Goal: Use online tool/utility: Utilize a website feature to perform a specific function

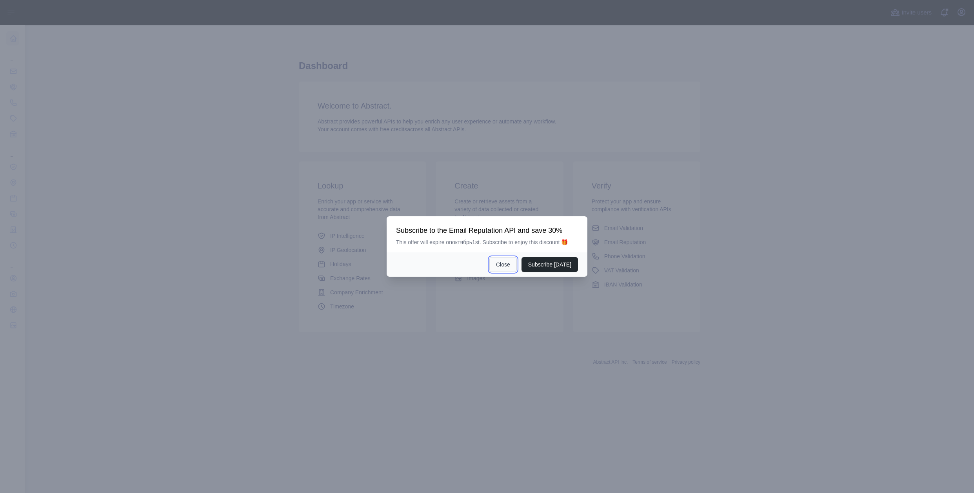
click at [508, 261] on button "Close" at bounding box center [502, 264] width 27 height 15
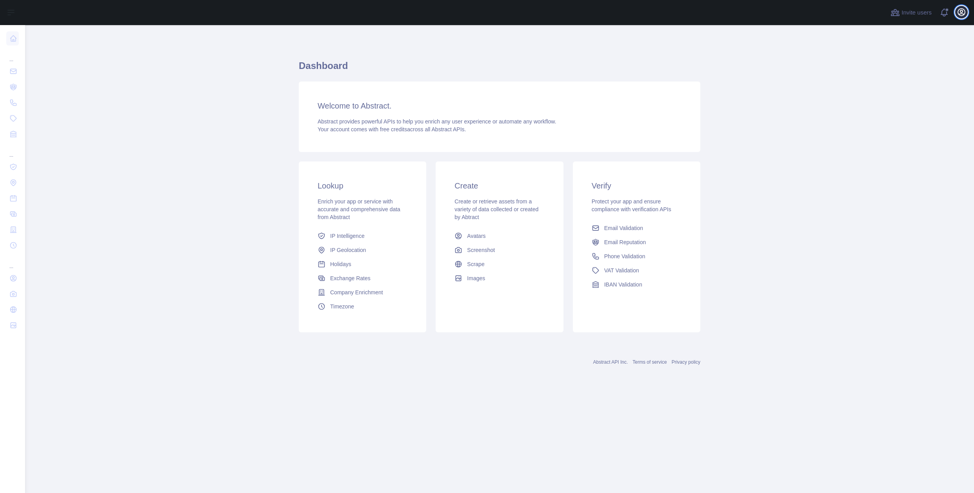
click at [963, 17] on button "Open user menu" at bounding box center [961, 12] width 13 height 13
click at [351, 303] on span "Timezone" at bounding box center [342, 307] width 24 height 8
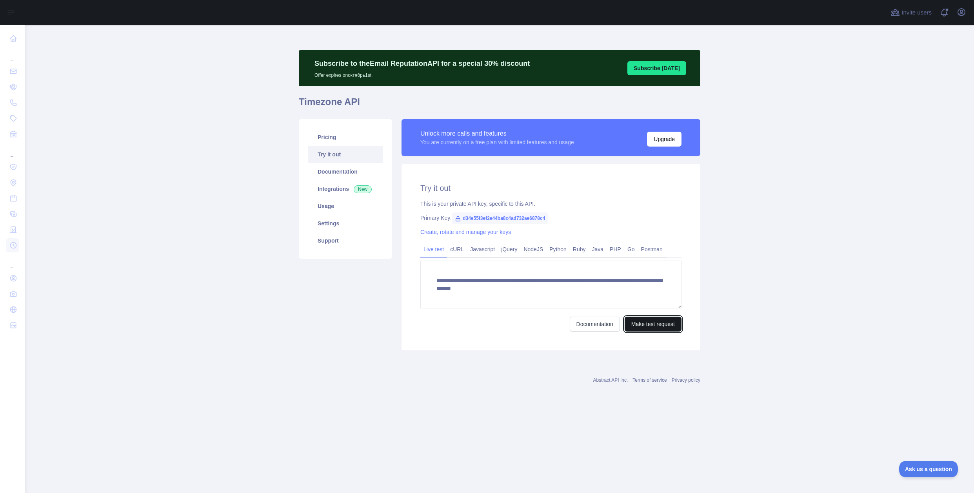
click at [639, 328] on button "Make test request" at bounding box center [652, 324] width 57 height 15
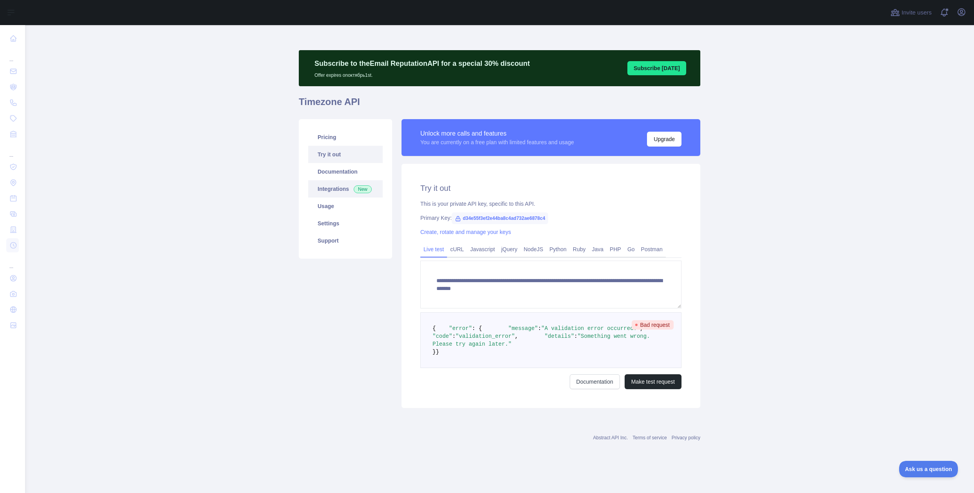
click at [335, 190] on link "Integrations New" at bounding box center [345, 188] width 74 height 17
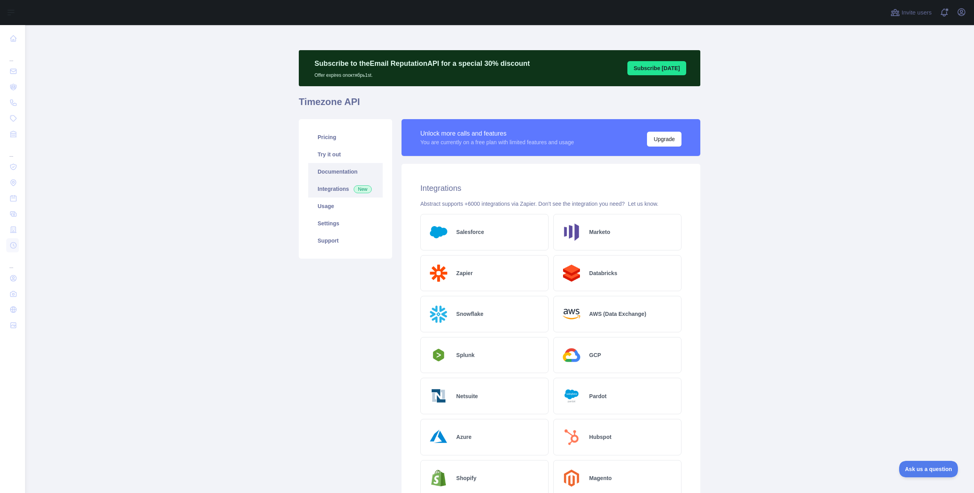
click at [341, 172] on link "Documentation" at bounding box center [345, 171] width 74 height 17
click at [339, 219] on link "Settings" at bounding box center [345, 223] width 74 height 17
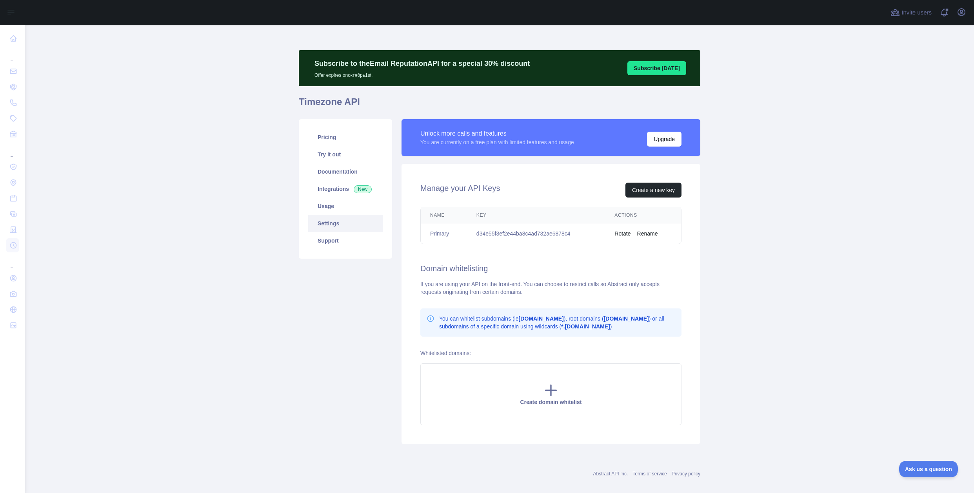
click at [627, 235] on button "Rotate" at bounding box center [622, 234] width 16 height 8
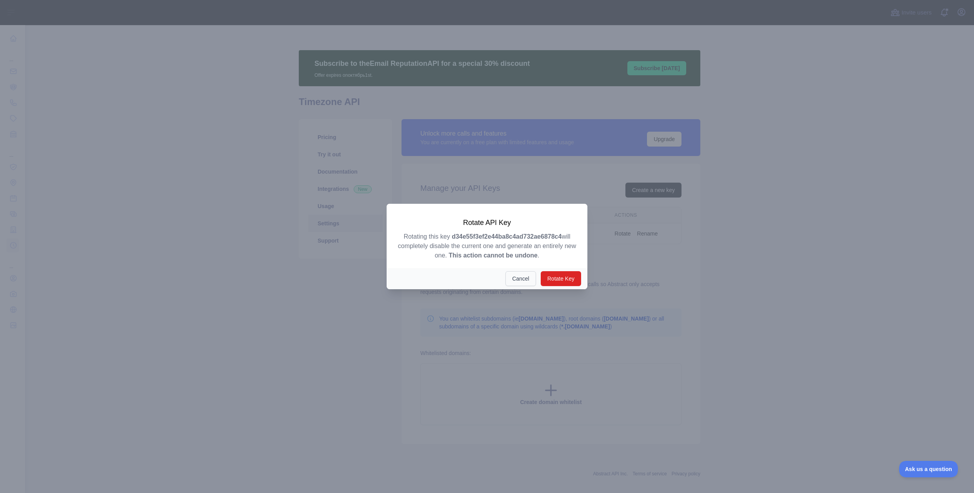
click at [530, 275] on button "Cancel" at bounding box center [520, 278] width 31 height 15
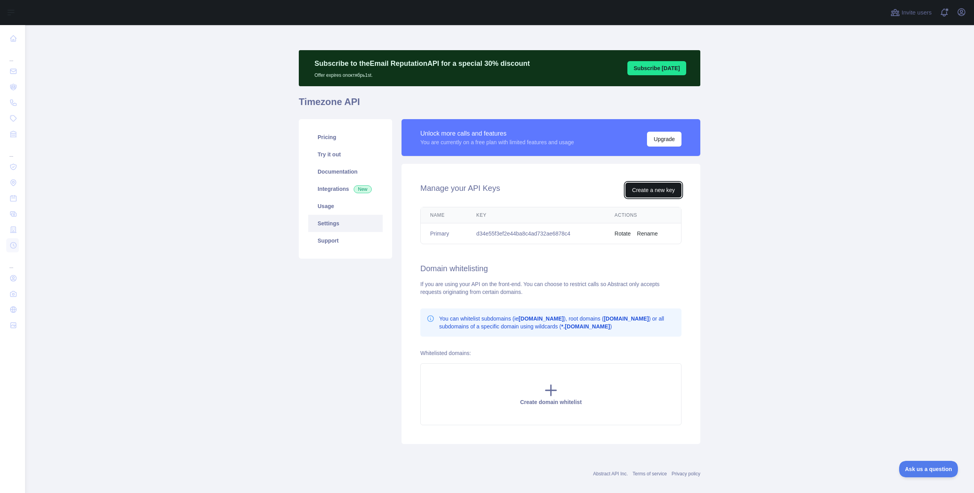
click at [648, 192] on button "Create a new key" at bounding box center [653, 190] width 56 height 15
click at [964, 14] on icon "button" at bounding box center [961, 12] width 7 height 7
click at [922, 55] on link "Account settings" at bounding box center [924, 57] width 88 height 14
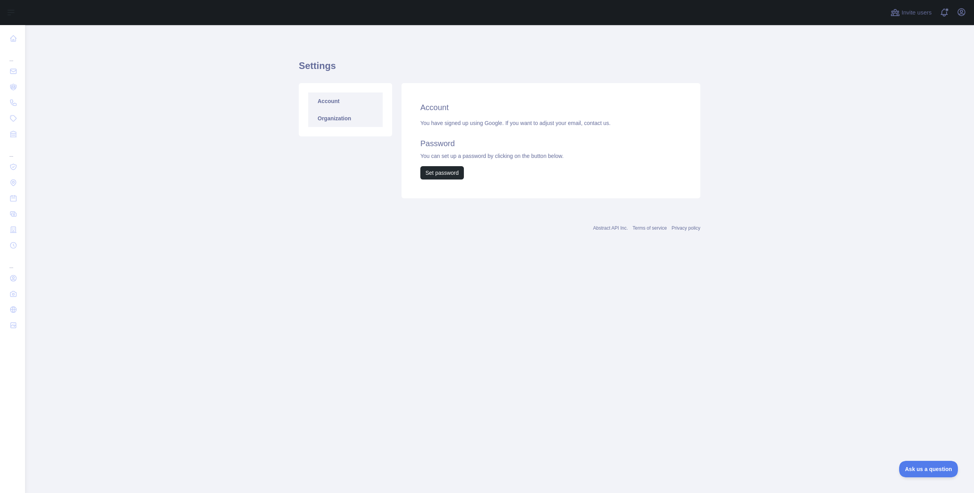
click at [341, 118] on link "Organization" at bounding box center [345, 118] width 74 height 17
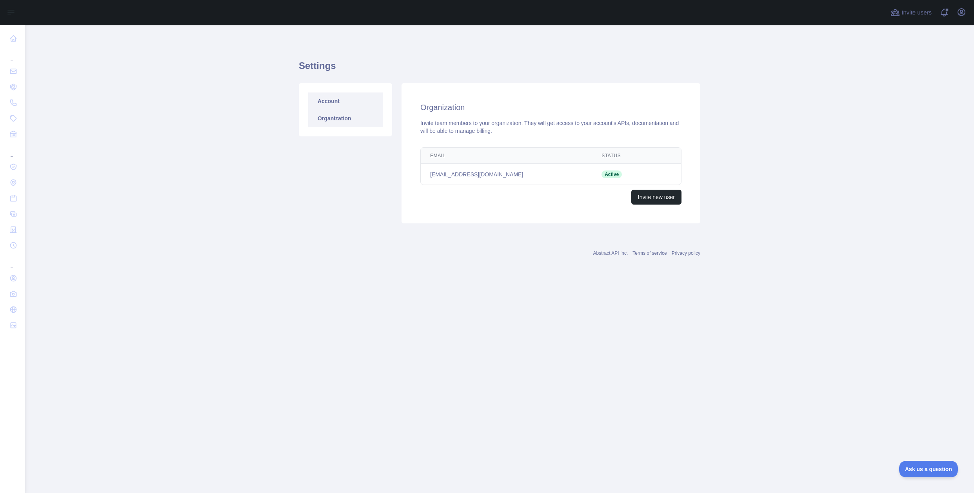
click at [336, 98] on link "Account" at bounding box center [345, 101] width 74 height 17
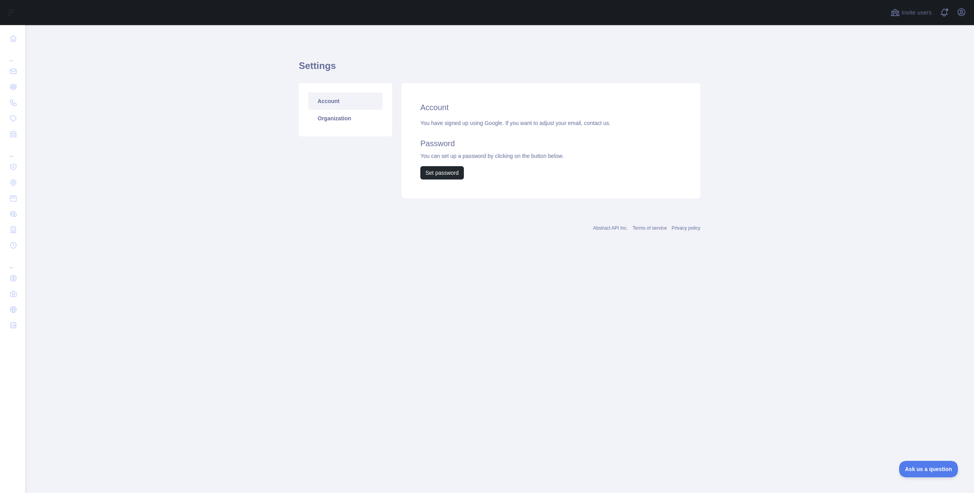
click at [956, 19] on div "Invite users View notifications Open user menu" at bounding box center [928, 12] width 79 height 25
click at [958, 18] on div "Open user menu" at bounding box center [961, 13] width 13 height 14
click at [959, 16] on icon "button" at bounding box center [961, 11] width 9 height 9
click at [858, 296] on main "Settings Account Organization Account You have signed up using Google. If you w…" at bounding box center [499, 259] width 949 height 468
click at [958, 18] on button "Open user menu" at bounding box center [961, 12] width 13 height 13
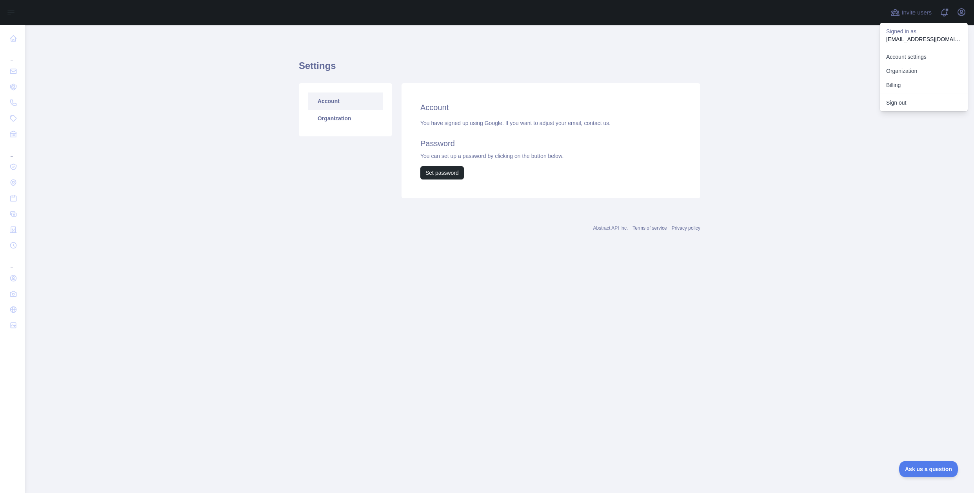
click at [913, 34] on p "Signed in as" at bounding box center [923, 31] width 75 height 8
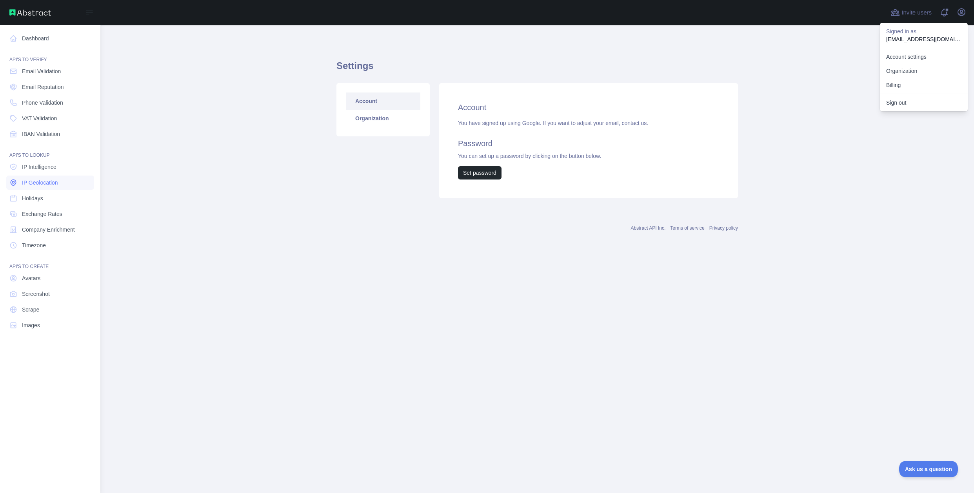
click at [53, 181] on span "IP Geolocation" at bounding box center [40, 183] width 36 height 8
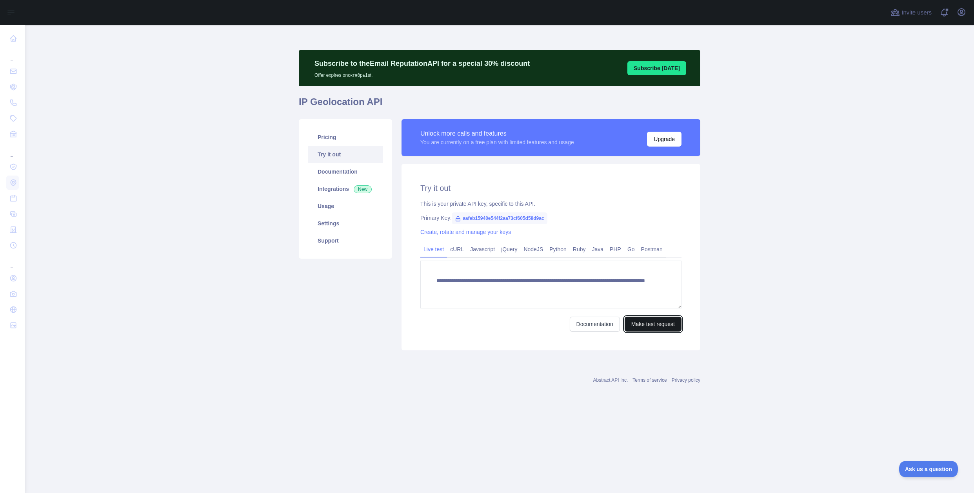
click at [653, 321] on button "Make test request" at bounding box center [652, 324] width 57 height 15
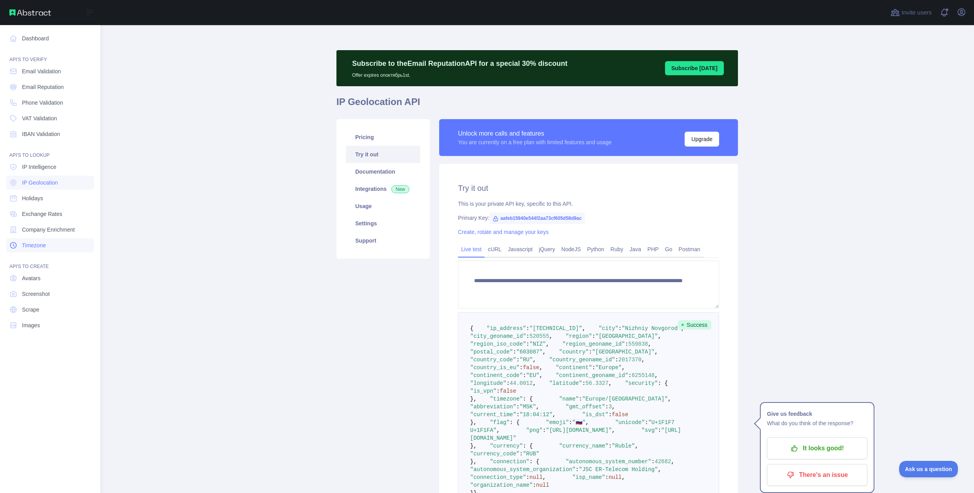
click at [48, 242] on link "Timezone" at bounding box center [50, 245] width 88 height 14
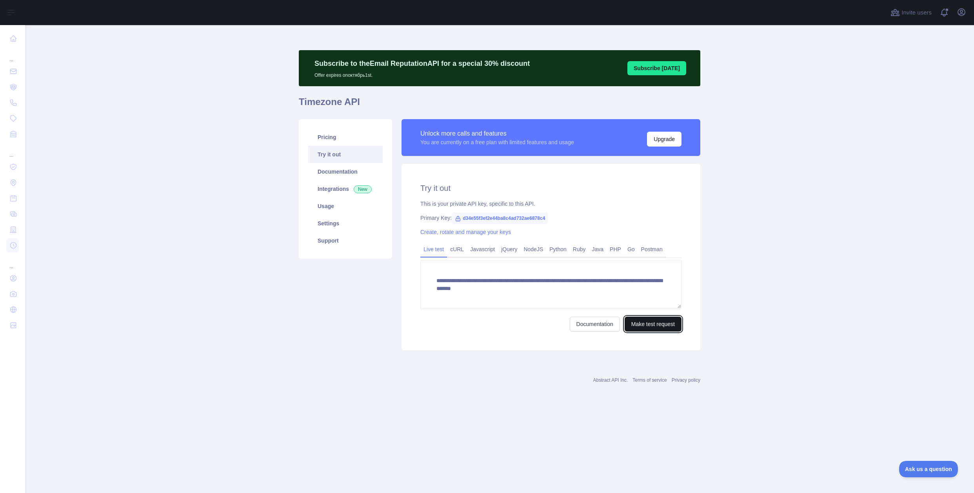
click at [635, 327] on button "Make test request" at bounding box center [652, 324] width 57 height 15
